Goal: Task Accomplishment & Management: Manage account settings

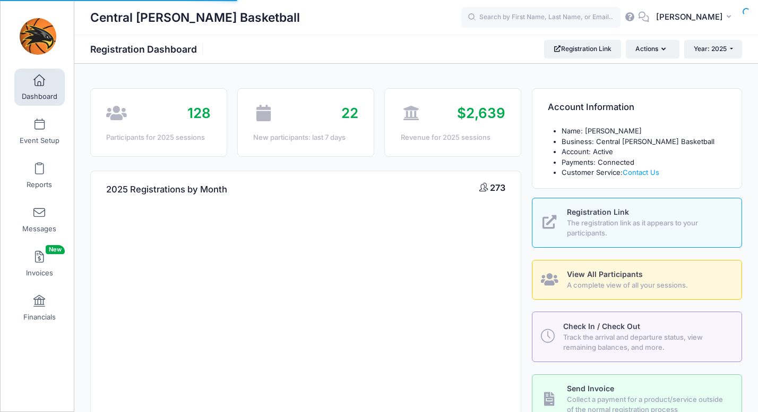
select select
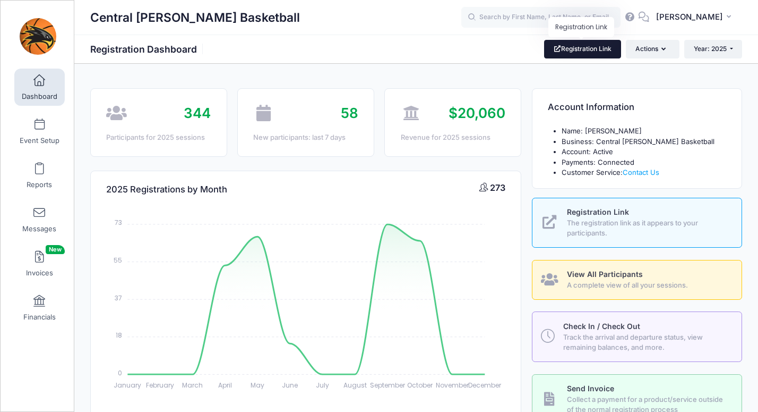
click at [575, 48] on link "Registration Link" at bounding box center [582, 49] width 77 height 18
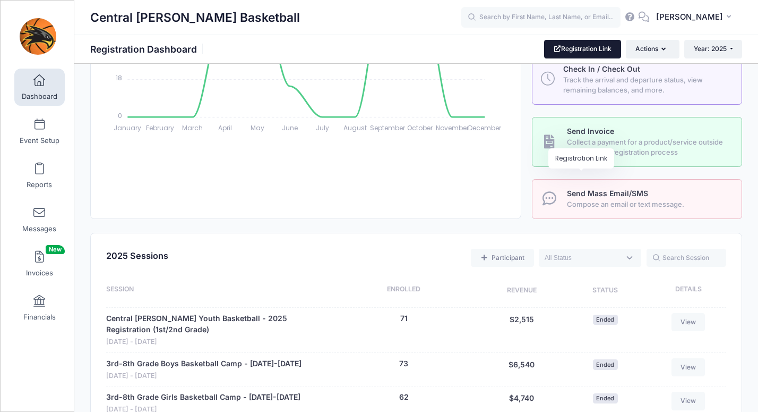
scroll to position [406, 0]
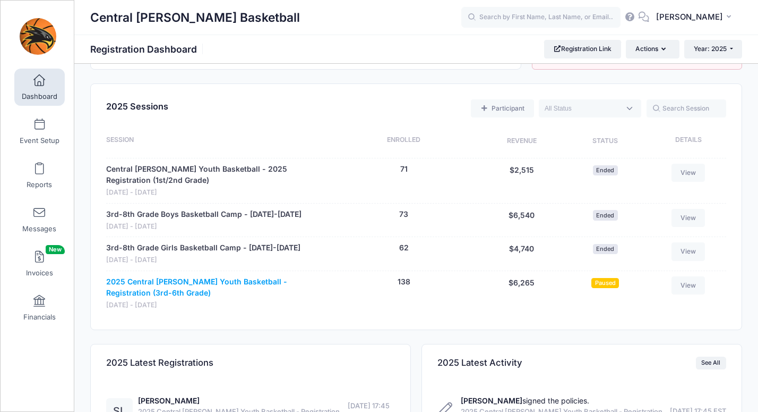
click at [212, 282] on link "2025 Central Lee Youth Basketball - Registration (3rd-6th Grade)" at bounding box center [215, 287] width 218 height 22
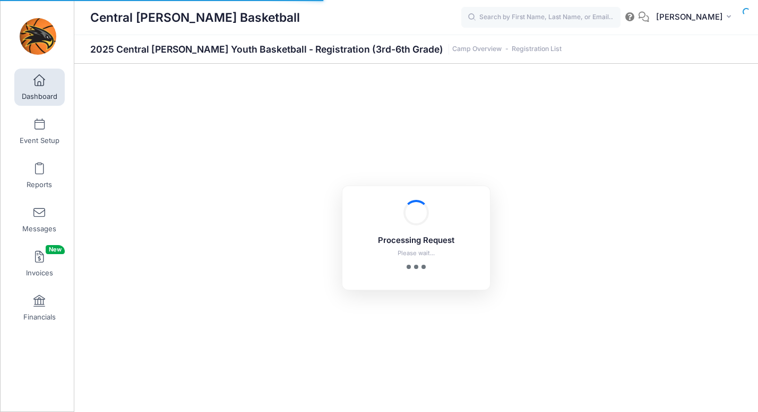
select select "10"
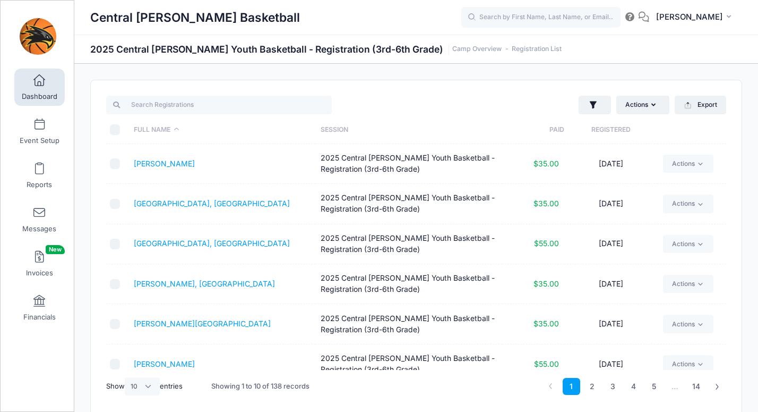
click at [39, 84] on span at bounding box center [39, 81] width 0 height 12
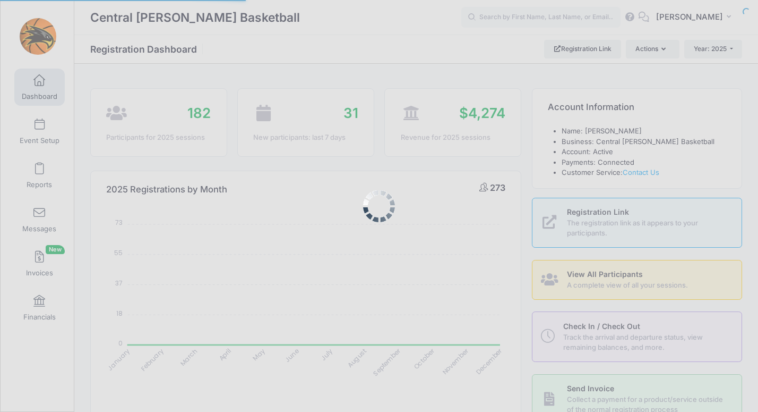
select select
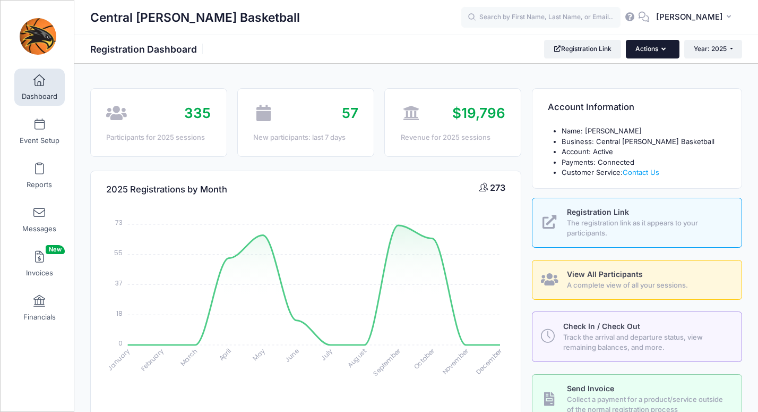
click at [660, 51] on button "Actions" at bounding box center [652, 49] width 53 height 18
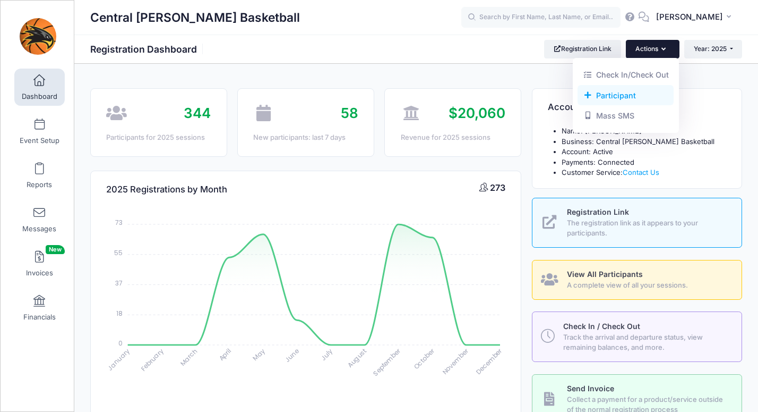
click at [613, 95] on link "Participant" at bounding box center [626, 95] width 96 height 20
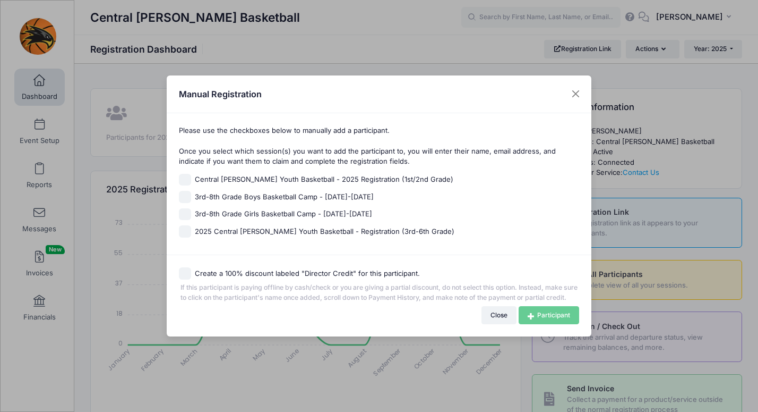
click at [262, 226] on span "2025 Central Lee Youth Basketball - Registration (3rd-6th Grade)" at bounding box center [325, 231] width 260 height 11
click at [191, 226] on input "2025 Central Lee Youth Basketball - Registration (3rd-6th Grade)" at bounding box center [185, 231] width 12 height 12
checkbox input "true"
click at [537, 318] on link "Participant" at bounding box center [549, 315] width 61 height 18
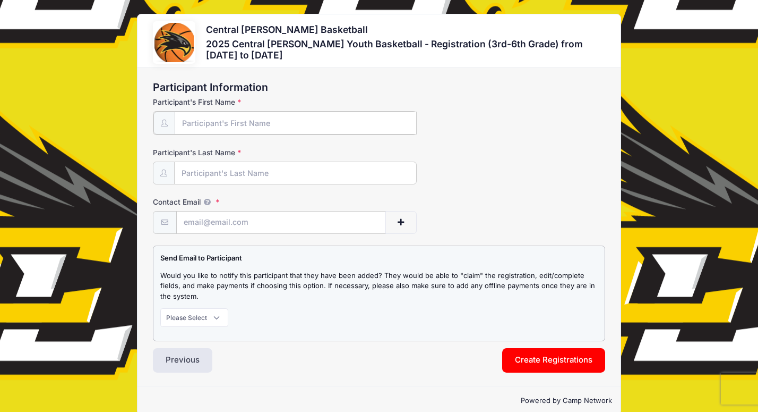
click at [208, 126] on input "Participant's First Name" at bounding box center [296, 123] width 242 height 23
type input "[PERSON_NAME]"
type input "Young"
type input "[EMAIL_ADDRESS][DOMAIN_NAME]"
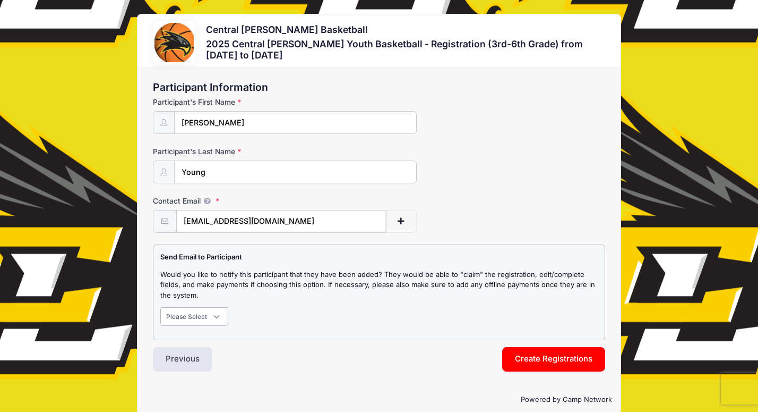
click at [190, 316] on select "Please Select Don't Notify Notify" at bounding box center [194, 316] width 68 height 18
click at [210, 290] on p "Would you like to notify this participant that they have been added? They would…" at bounding box center [379, 284] width 438 height 31
click at [199, 314] on select "Please Select Don't Notify Notify" at bounding box center [194, 316] width 68 height 18
select select "0"
click at [160, 307] on select "Please Select Don't Notify Notify" at bounding box center [194, 316] width 68 height 18
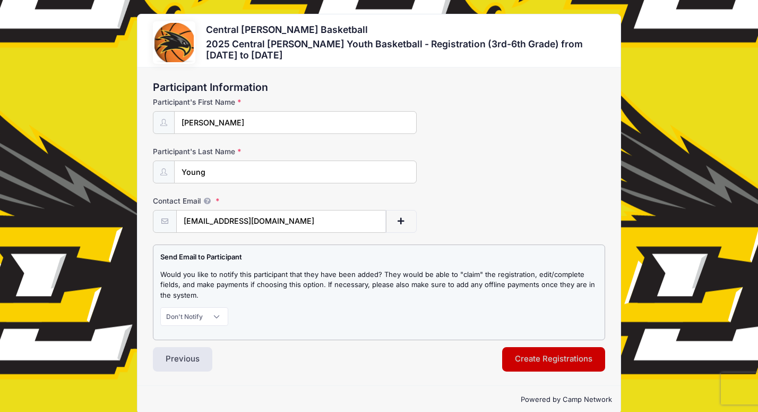
click at [544, 355] on button "Create Registrations" at bounding box center [553, 359] width 103 height 24
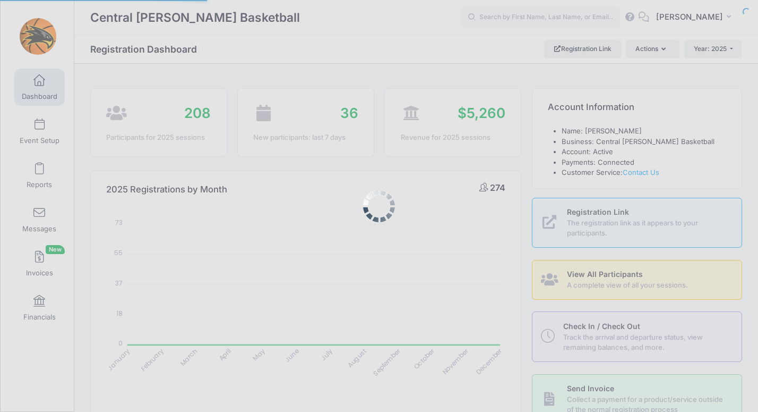
select select
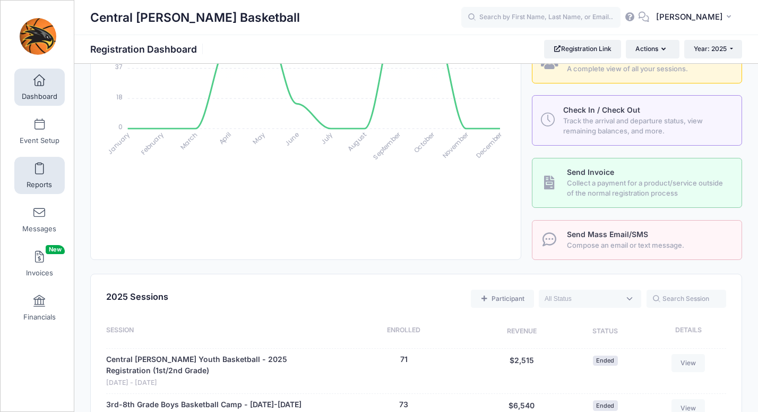
scroll to position [228, 0]
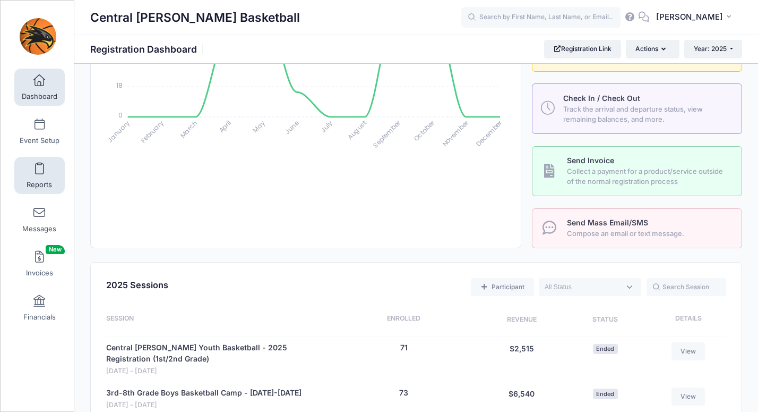
click at [38, 177] on link "Reports" at bounding box center [39, 175] width 50 height 37
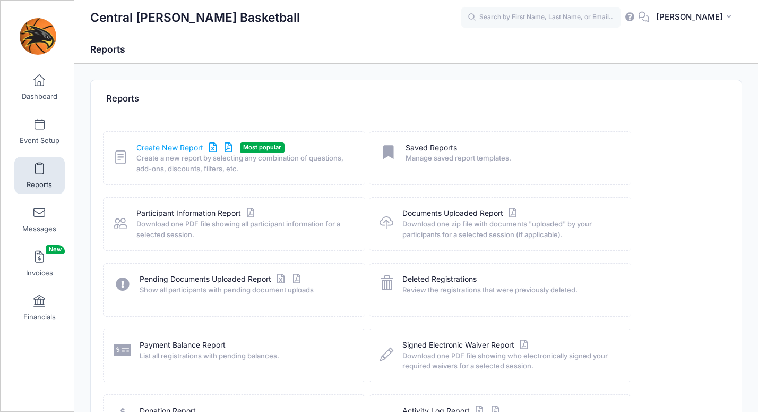
click at [178, 148] on link "Create New Report" at bounding box center [185, 147] width 99 height 11
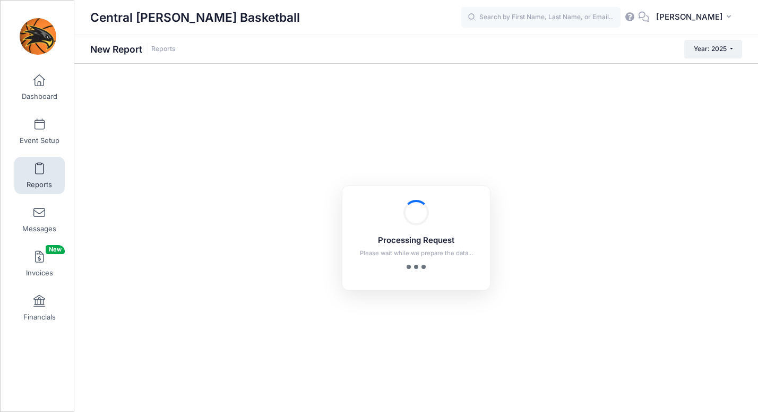
checkbox input "true"
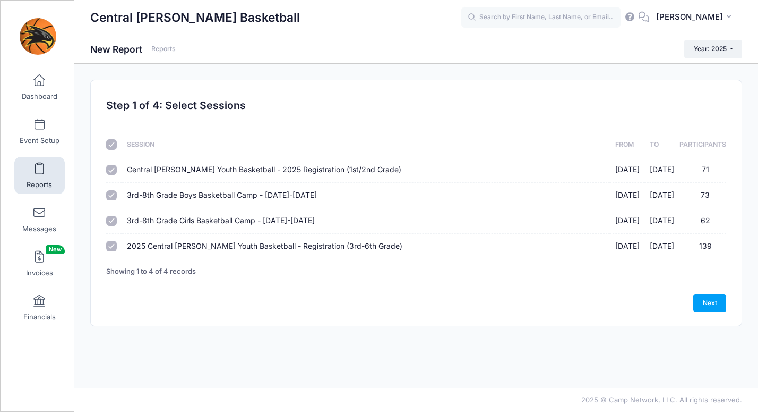
click at [113, 144] on input "checkbox" at bounding box center [111, 144] width 11 height 11
checkbox input "false"
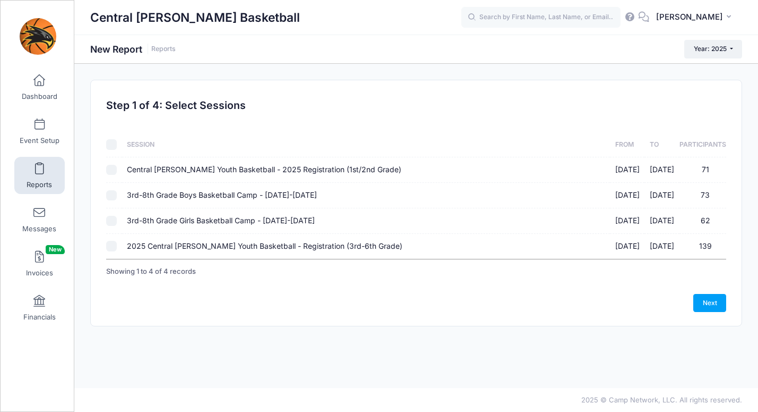
click at [115, 245] on input "2025 Central [PERSON_NAME] Youth Basketball - Registration (3rd-6th Grade) [DAT…" at bounding box center [111, 246] width 11 height 11
checkbox input "true"
click at [713, 299] on link "Next" at bounding box center [709, 303] width 33 height 18
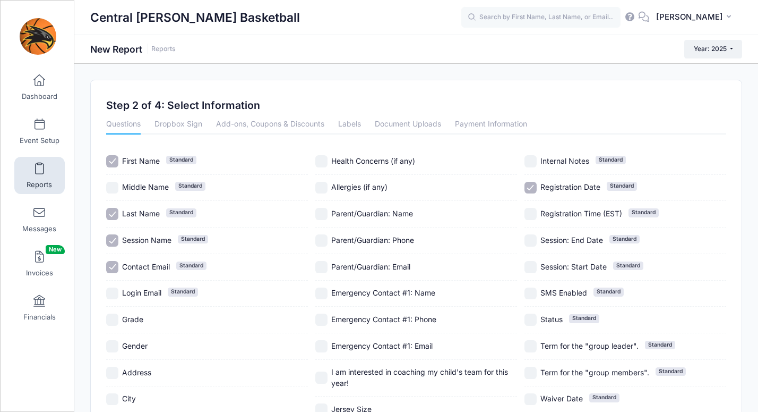
click at [115, 239] on input "Session Name Standard" at bounding box center [112, 240] width 12 height 12
checkbox input "false"
click at [110, 264] on input "Contact Email Standard" at bounding box center [112, 267] width 12 height 12
checkbox input "false"
click at [109, 317] on input "Grade" at bounding box center [112, 319] width 12 height 12
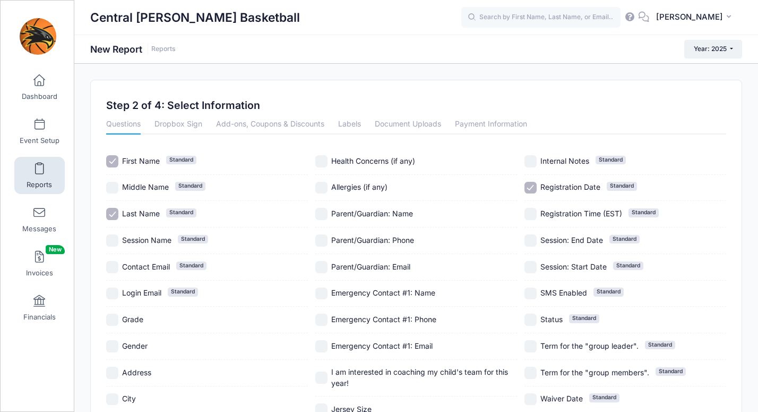
checkbox input "true"
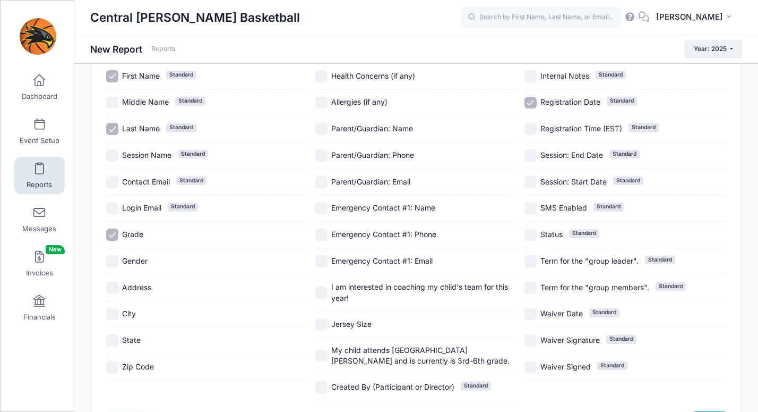
click at [112, 264] on input "Gender" at bounding box center [112, 261] width 12 height 12
checkbox input "true"
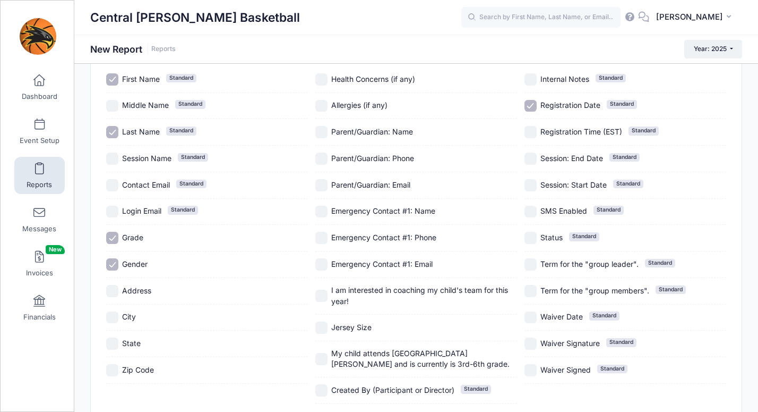
scroll to position [81, 0]
click at [375, 288] on span "I am interested in coaching my child's team for this year!" at bounding box center [419, 296] width 177 height 20
checkbox input "true"
click at [355, 328] on span "Jersey Size" at bounding box center [351, 327] width 40 height 9
checkbox input "true"
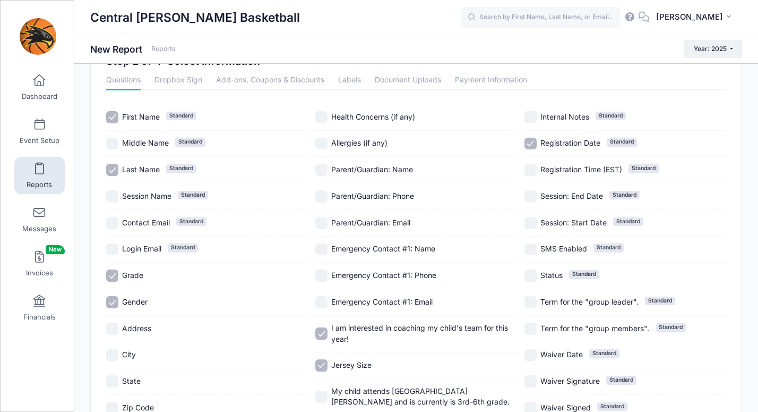
scroll to position [44, 0]
click at [272, 79] on link "Add-ons, Coupons & Discounts" at bounding box center [270, 81] width 108 height 19
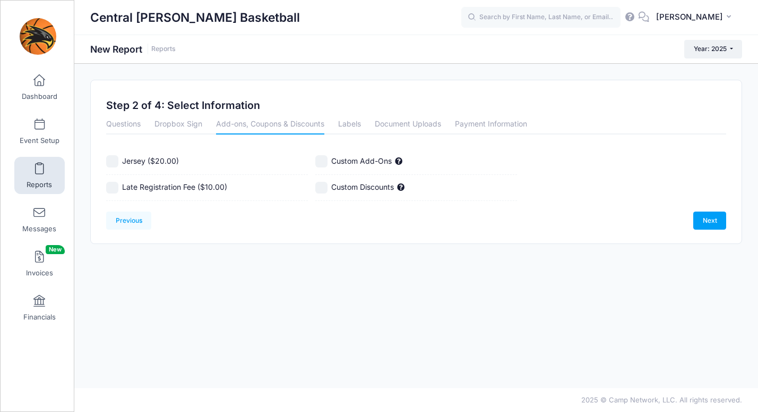
scroll to position [0, 0]
click at [131, 160] on span "Jersey ($20.00)" at bounding box center [150, 160] width 57 height 9
checkbox input "true"
click at [122, 122] on link "Questions" at bounding box center [123, 124] width 35 height 19
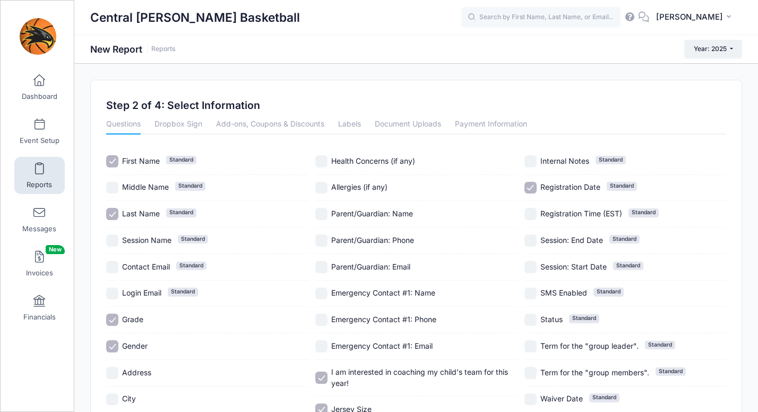
scroll to position [157, 0]
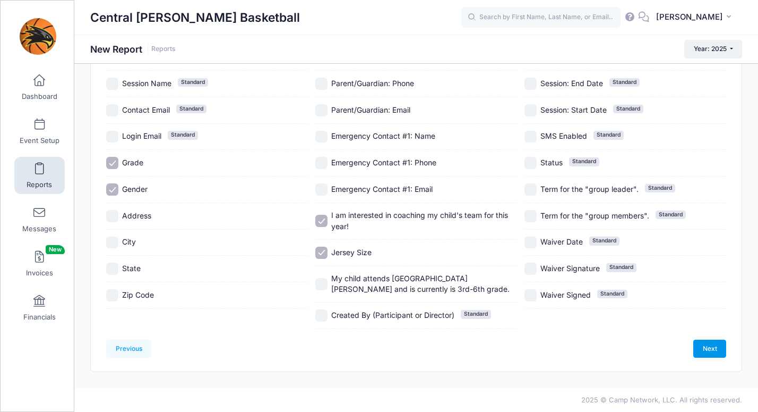
click at [701, 348] on link "Next" at bounding box center [709, 348] width 33 height 18
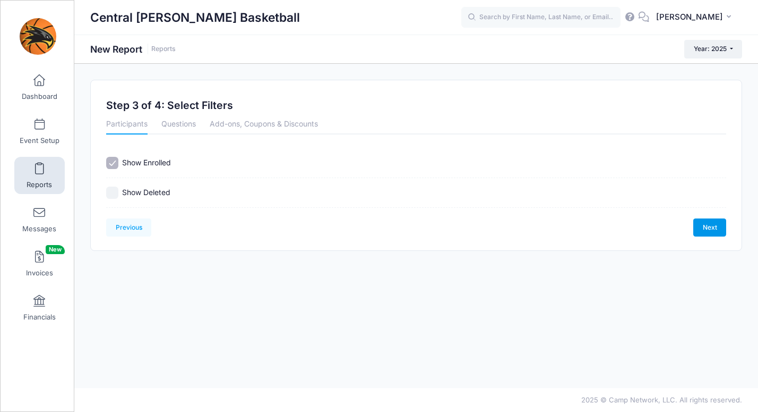
click at [717, 226] on link "Next" at bounding box center [709, 227] width 33 height 18
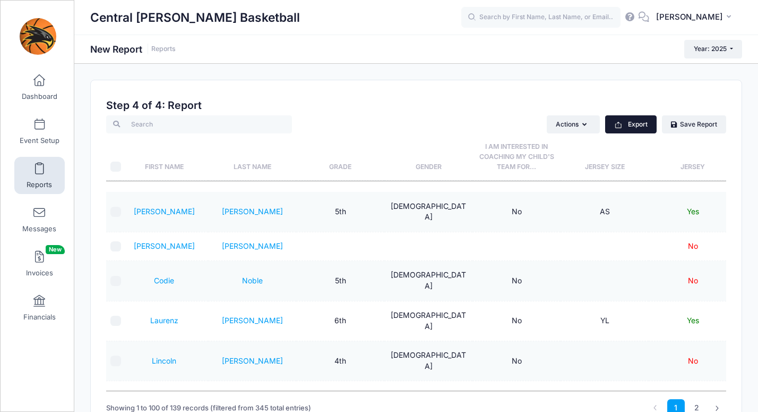
click at [631, 123] on button "Export" at bounding box center [631, 124] width 52 height 18
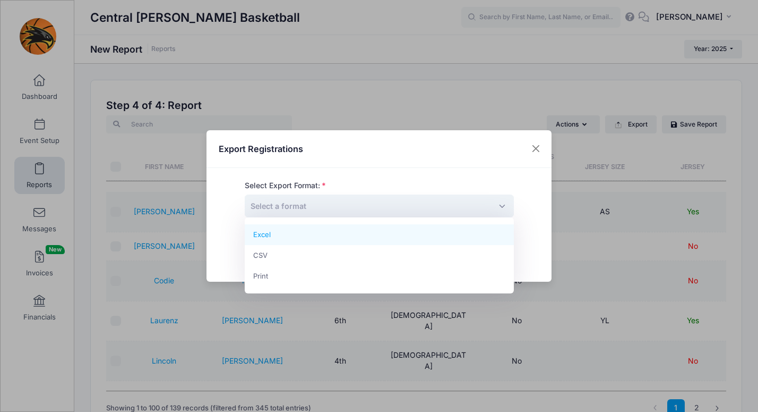
click at [349, 203] on span "Select a format" at bounding box center [379, 205] width 269 height 23
select select "excel"
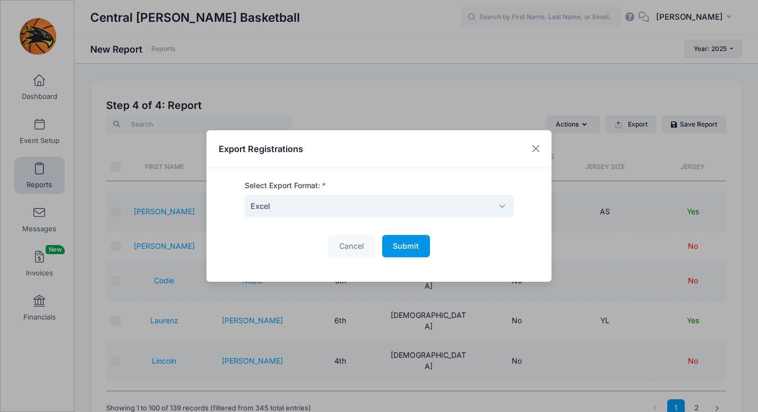
click at [397, 244] on span "Submit" at bounding box center [406, 245] width 26 height 9
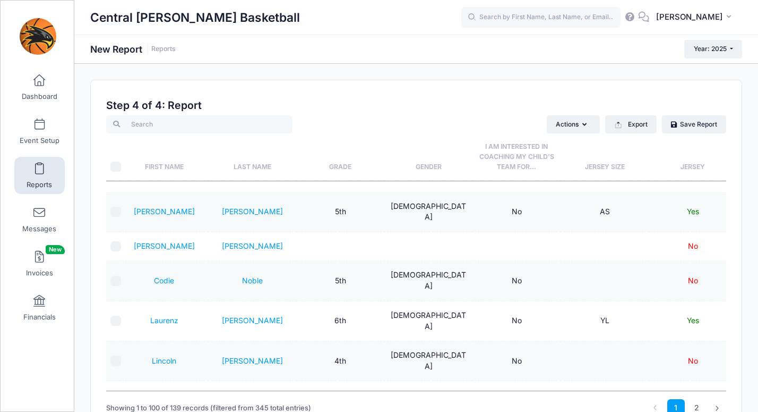
click at [39, 172] on span at bounding box center [39, 169] width 0 height 12
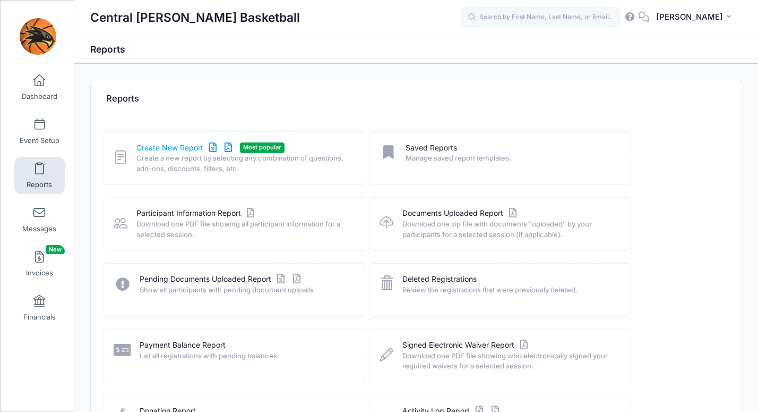
click at [166, 144] on link "Create New Report" at bounding box center [185, 147] width 99 height 11
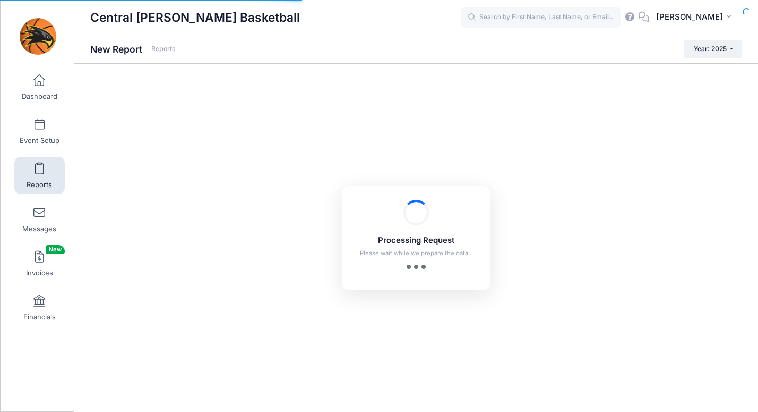
checkbox input "true"
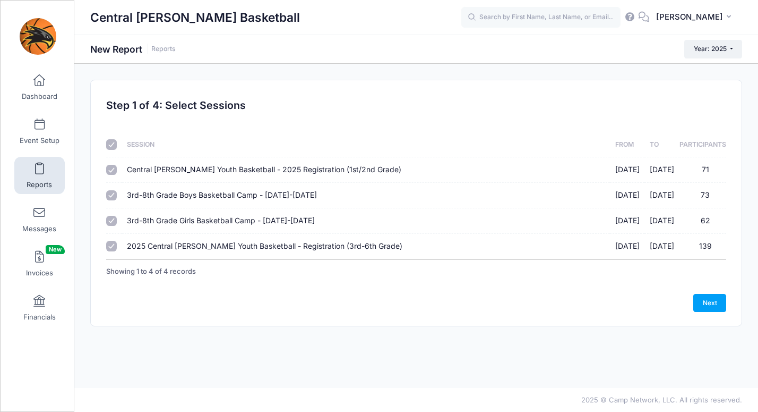
click at [124, 143] on th "Session" at bounding box center [366, 144] width 488 height 25
click at [114, 142] on input "checkbox" at bounding box center [111, 144] width 11 height 11
checkbox input "false"
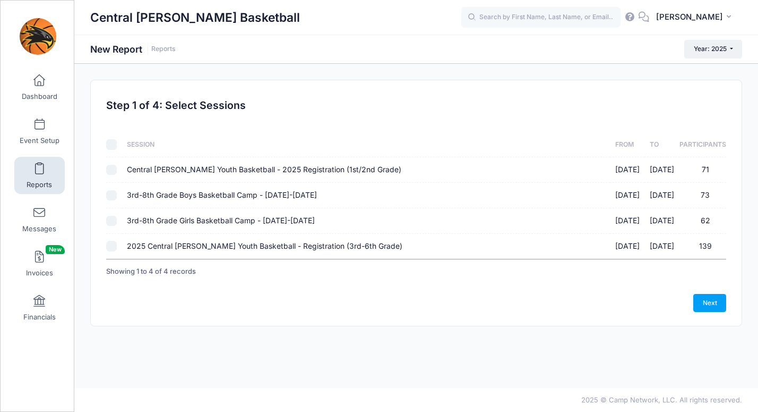
checkbox input "false"
drag, startPoint x: 111, startPoint y: 242, endPoint x: 127, endPoint y: 247, distance: 17.1
click at [112, 243] on input "2025 Central [PERSON_NAME] Youth Basketball - Registration (3rd-6th Grade) [DAT…" at bounding box center [111, 246] width 11 height 11
checkbox input "true"
click at [723, 304] on link "Next" at bounding box center [709, 303] width 33 height 18
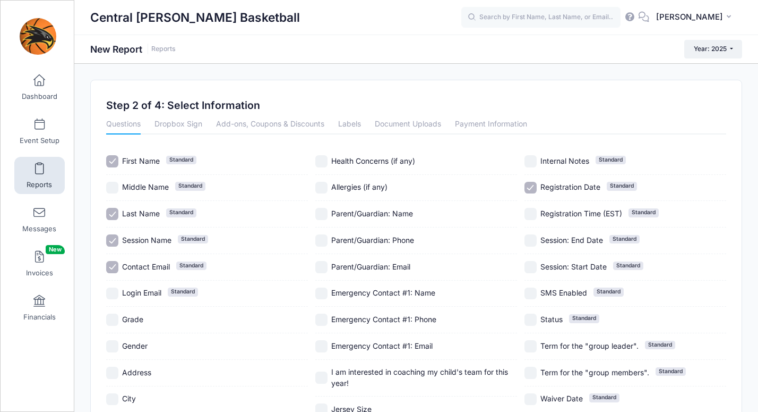
drag, startPoint x: 129, startPoint y: 320, endPoint x: 134, endPoint y: 311, distance: 10.2
click at [129, 320] on span "Grade" at bounding box center [132, 318] width 21 height 9
checkbox input "true"
click at [128, 339] on div "Gender" at bounding box center [207, 346] width 202 height 27
checkbox input "true"
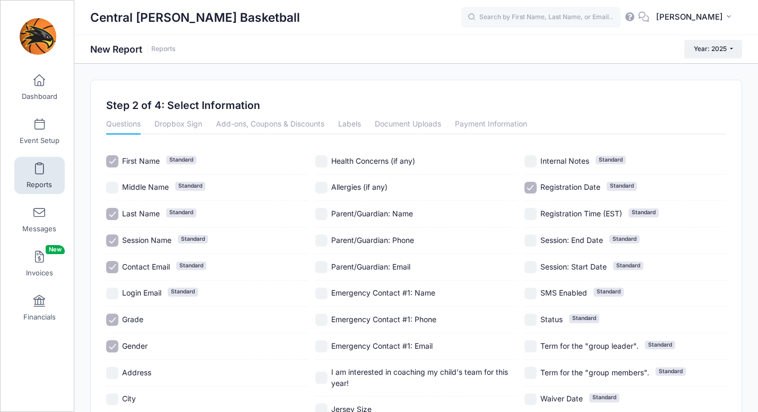
click at [140, 241] on span "Session Name" at bounding box center [146, 239] width 49 height 9
checkbox input "false"
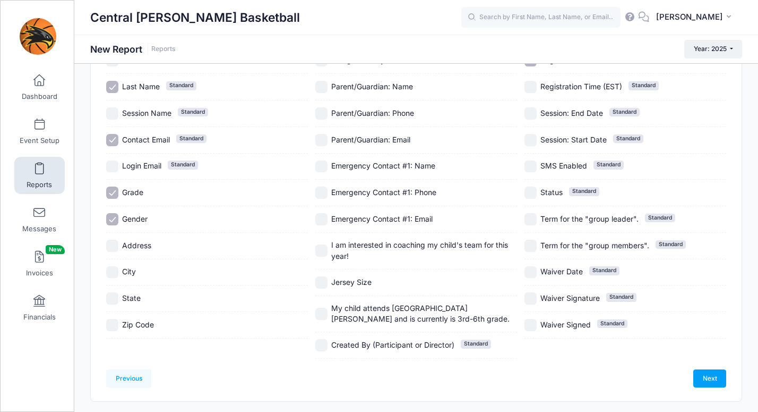
scroll to position [131, 0]
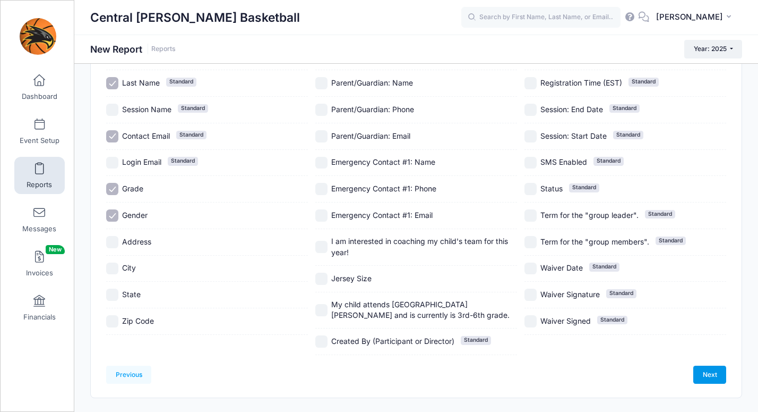
click at [713, 372] on link "Next" at bounding box center [709, 374] width 33 height 18
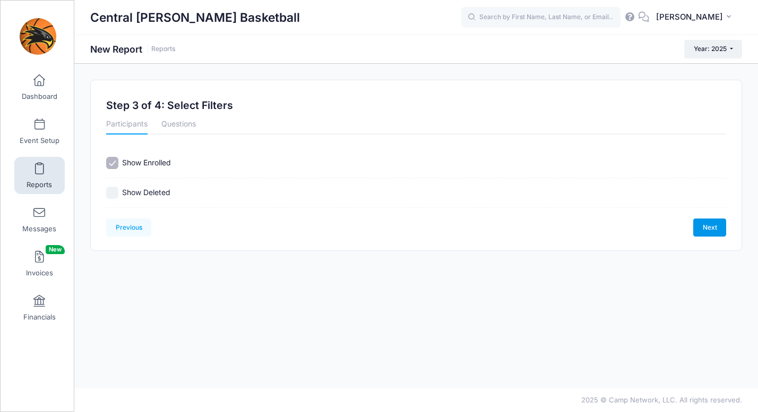
click at [713, 225] on link "Next" at bounding box center [709, 227] width 33 height 18
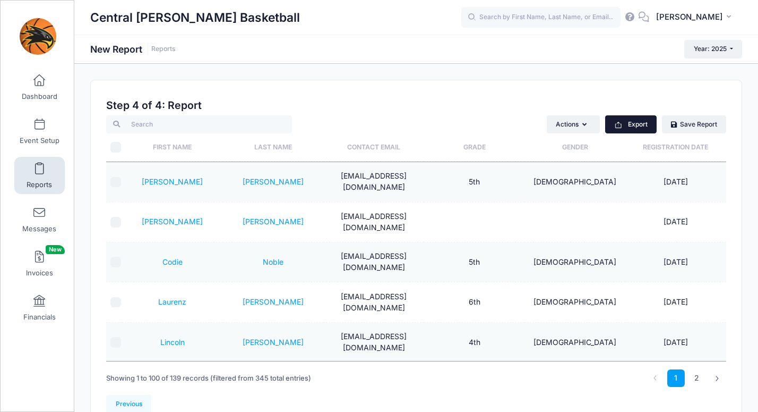
click at [638, 123] on button "Export" at bounding box center [631, 124] width 52 height 18
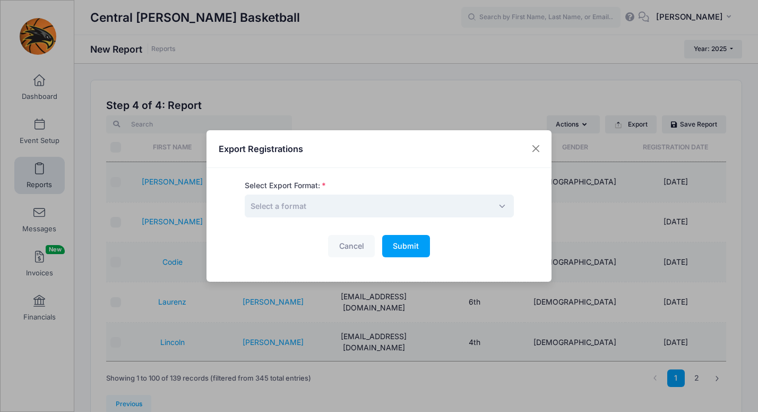
click at [278, 207] on span "Select a format" at bounding box center [279, 205] width 56 height 9
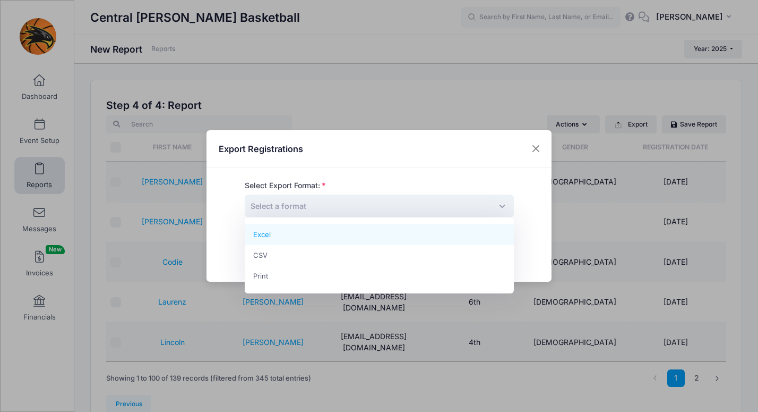
select select "excel"
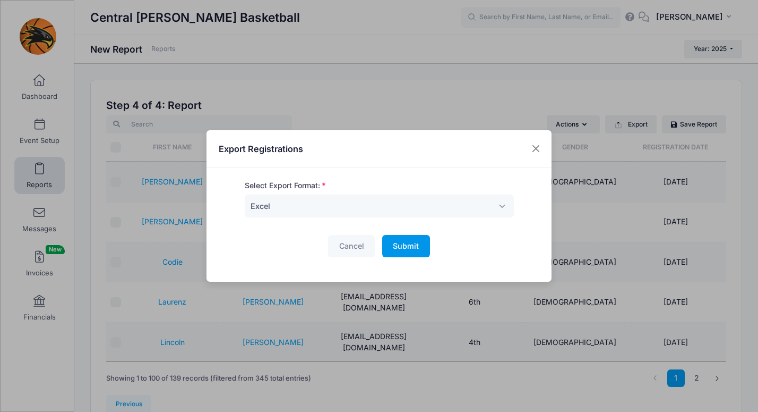
click at [420, 243] on button "Submit Please wait..." at bounding box center [406, 246] width 48 height 23
